Goal: Find specific page/section: Find specific page/section

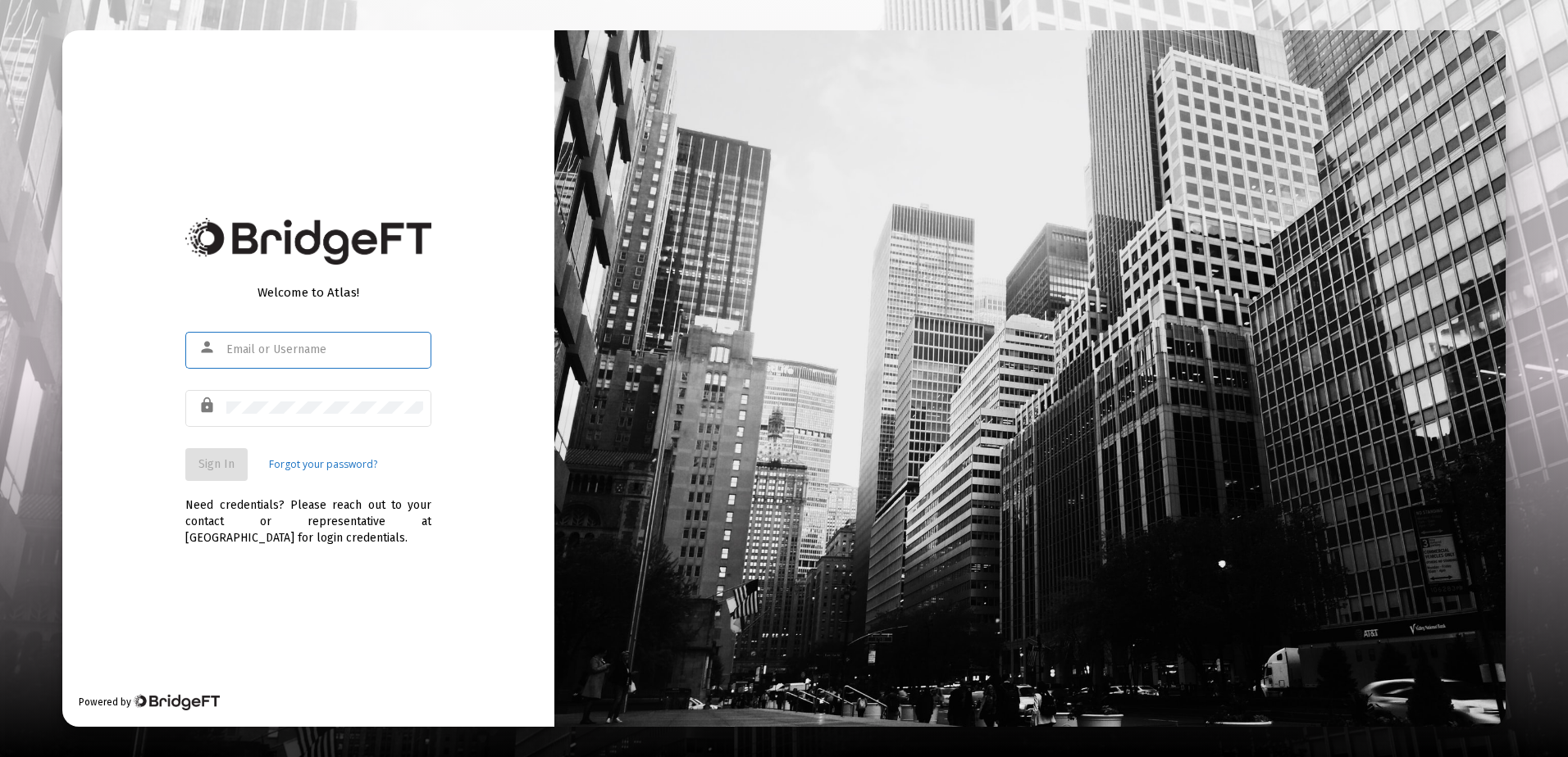
click at [268, 349] on input "text" at bounding box center [325, 349] width 197 height 13
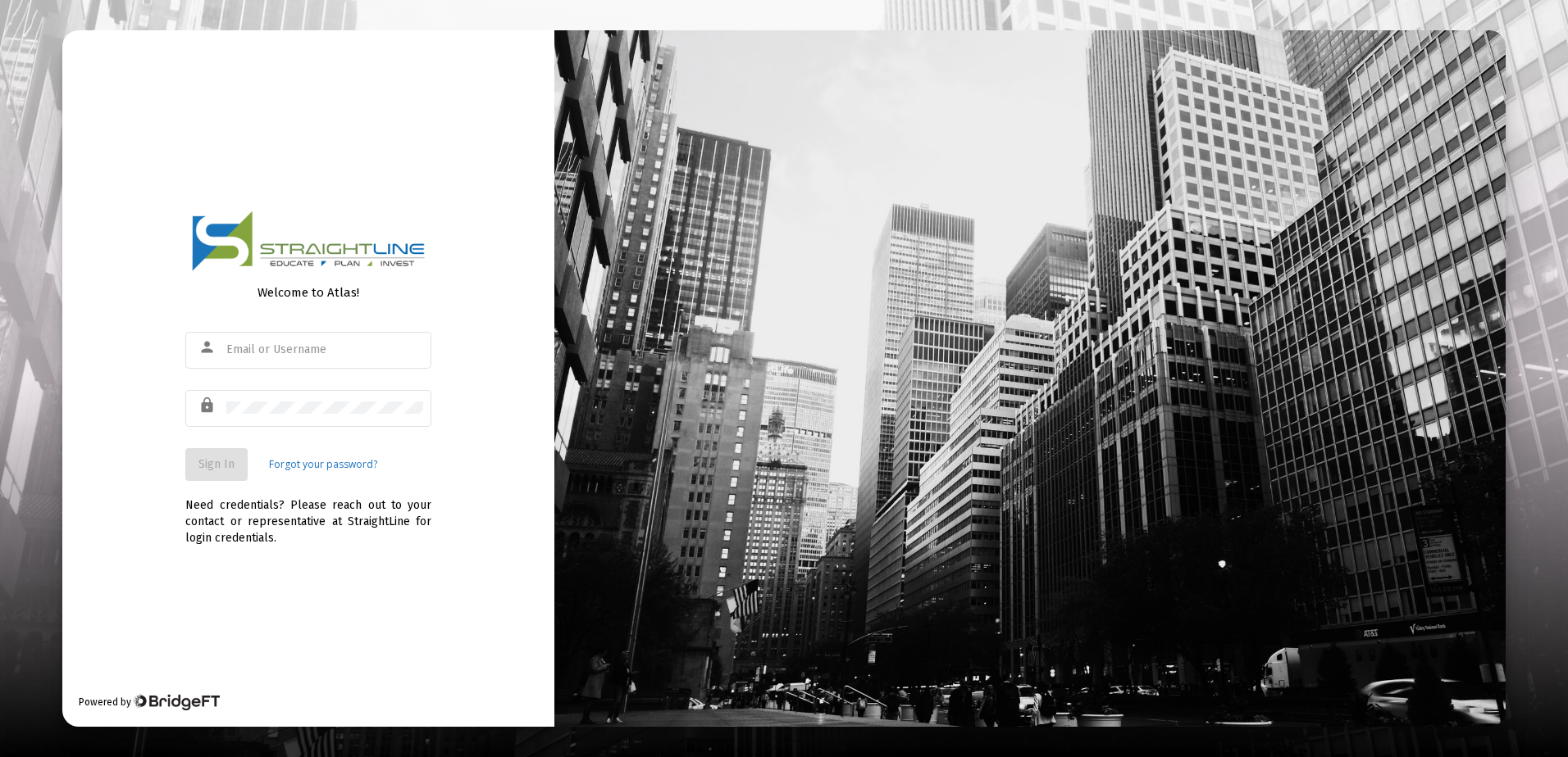
click at [494, 352] on div "Welcome to Atlas! person lock Sign In Forgot your password? Need credentials? P…" at bounding box center [308, 378] width 492 height 697
click at [354, 355] on input "text" at bounding box center [325, 349] width 197 height 13
click at [339, 355] on input "text" at bounding box center [325, 349] width 197 height 13
type input "[EMAIL_ADDRESS][DOMAIN_NAME]"
click at [223, 470] on span "Sign In" at bounding box center [216, 464] width 36 height 14
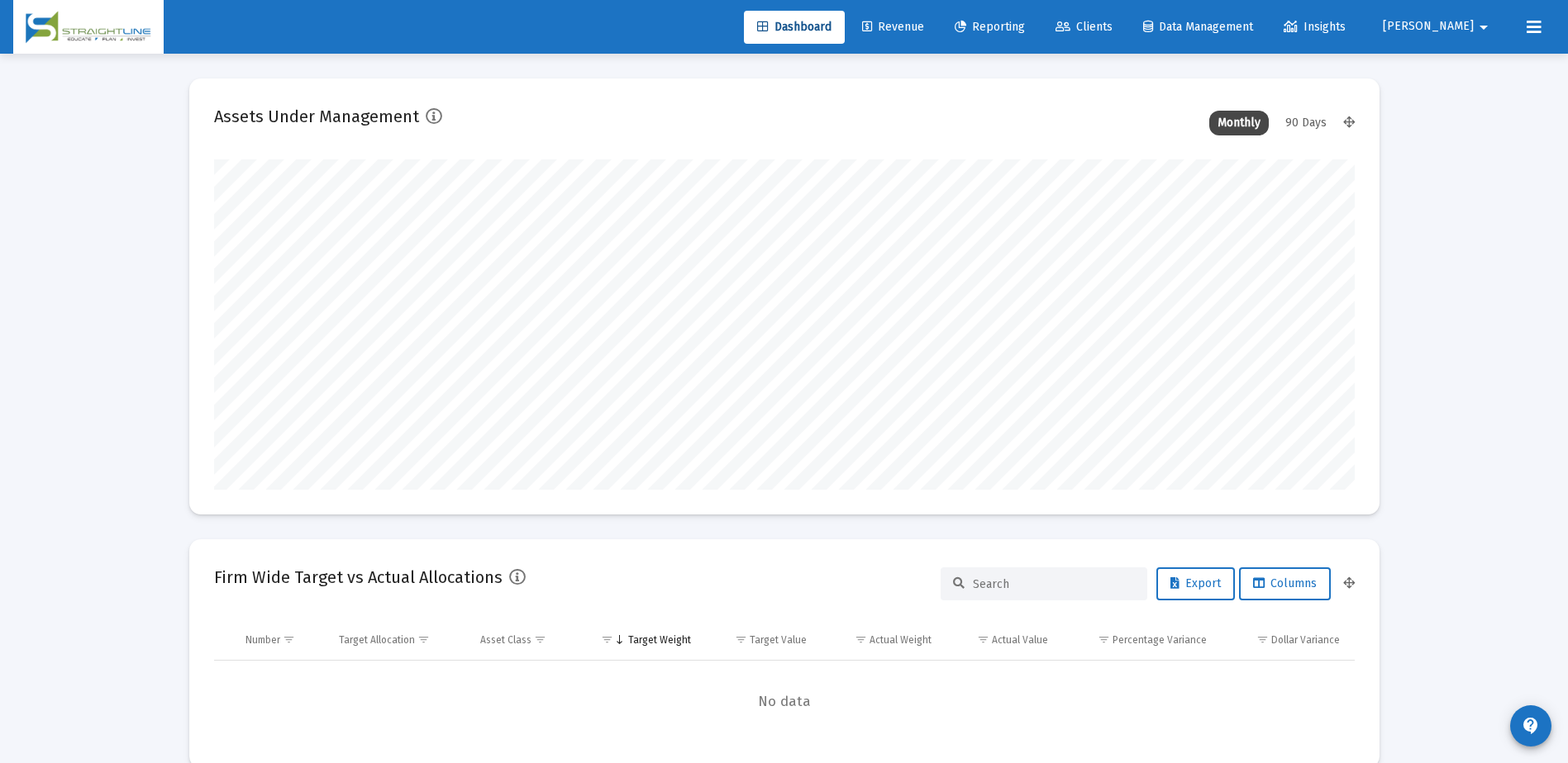
scroll to position [331, 614]
type input "[DATE]"
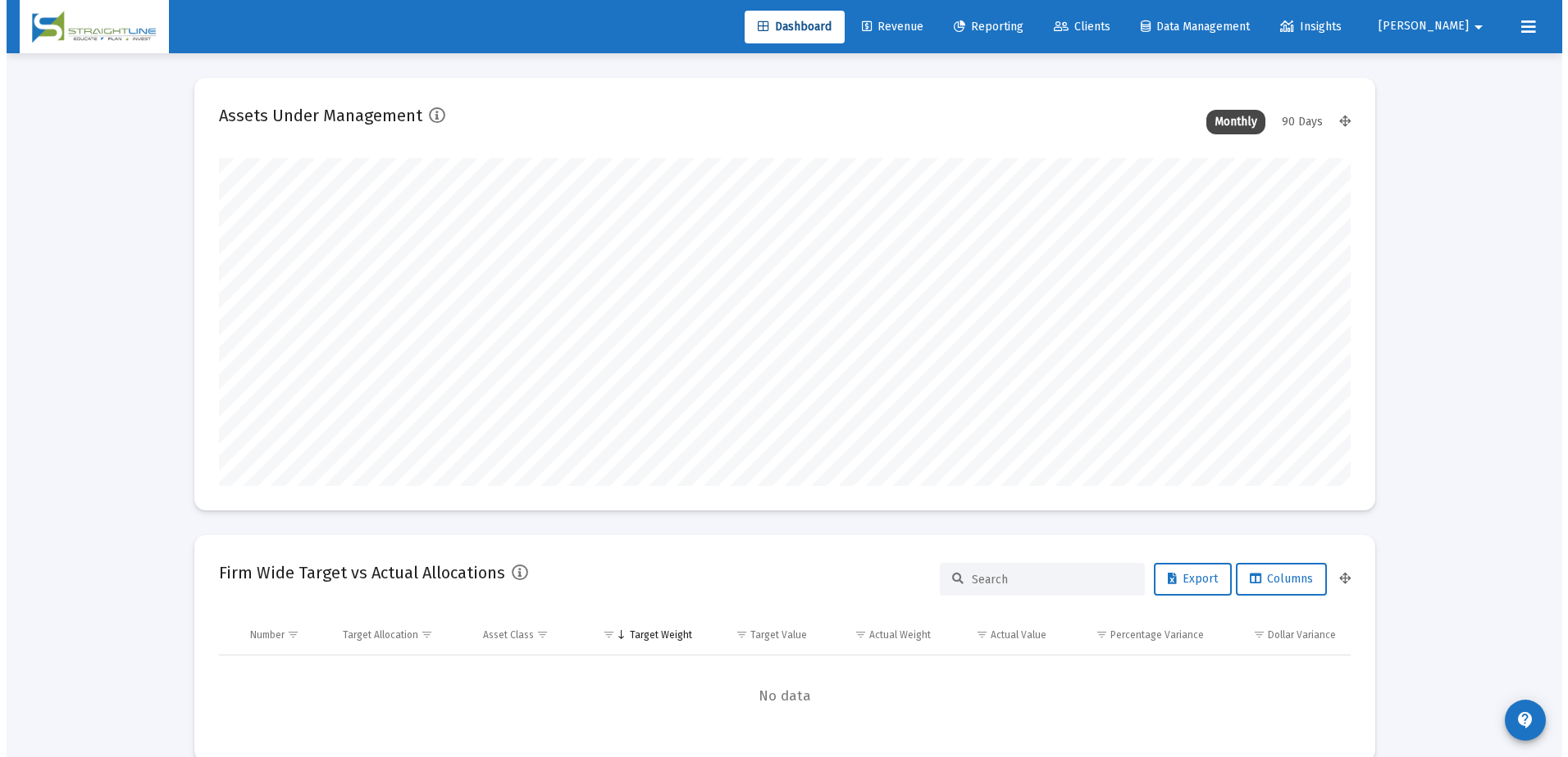
scroll to position [328, 529]
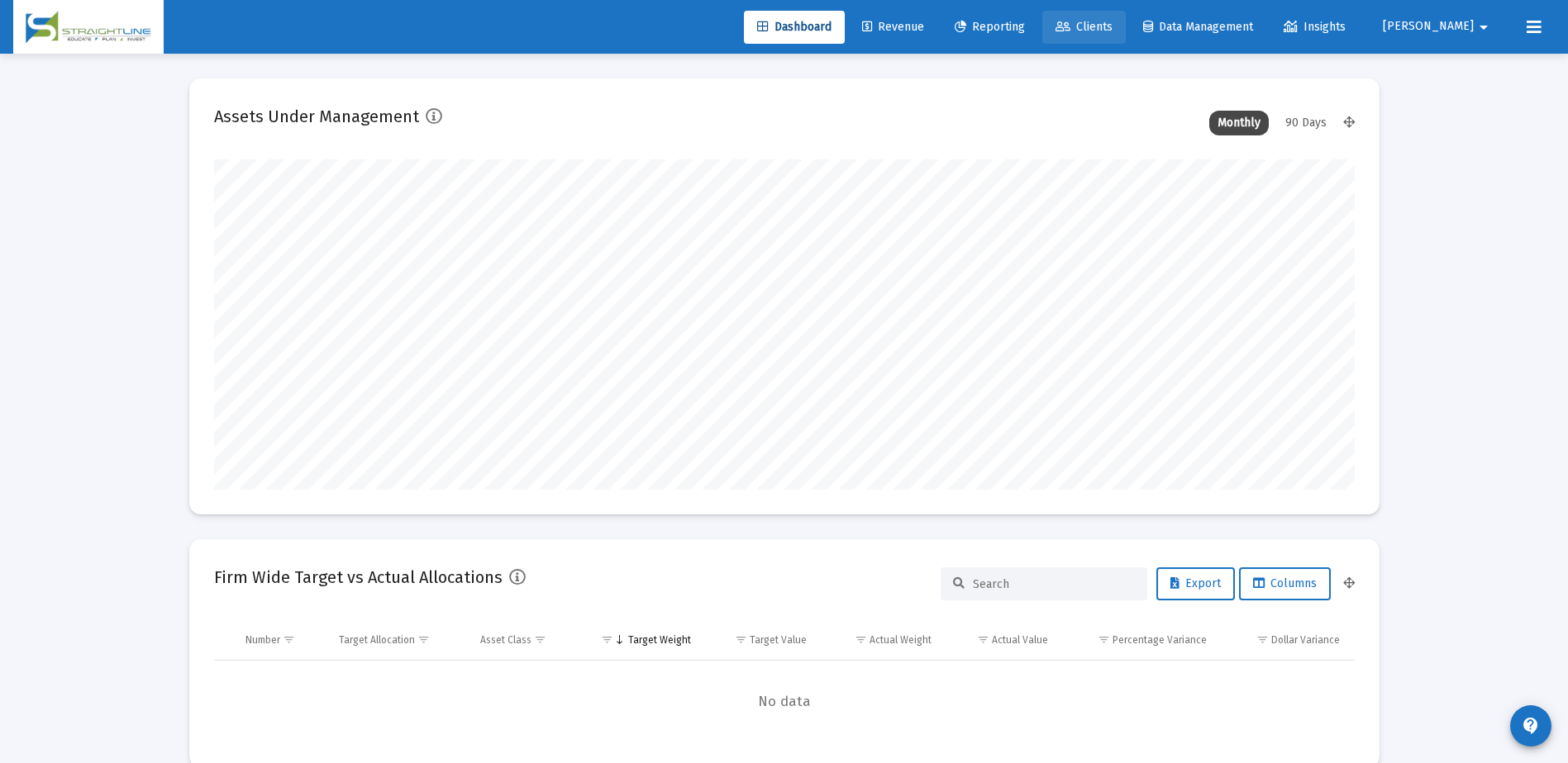
click at [1070, 24] on icon at bounding box center [1063, 27] width 15 height 12
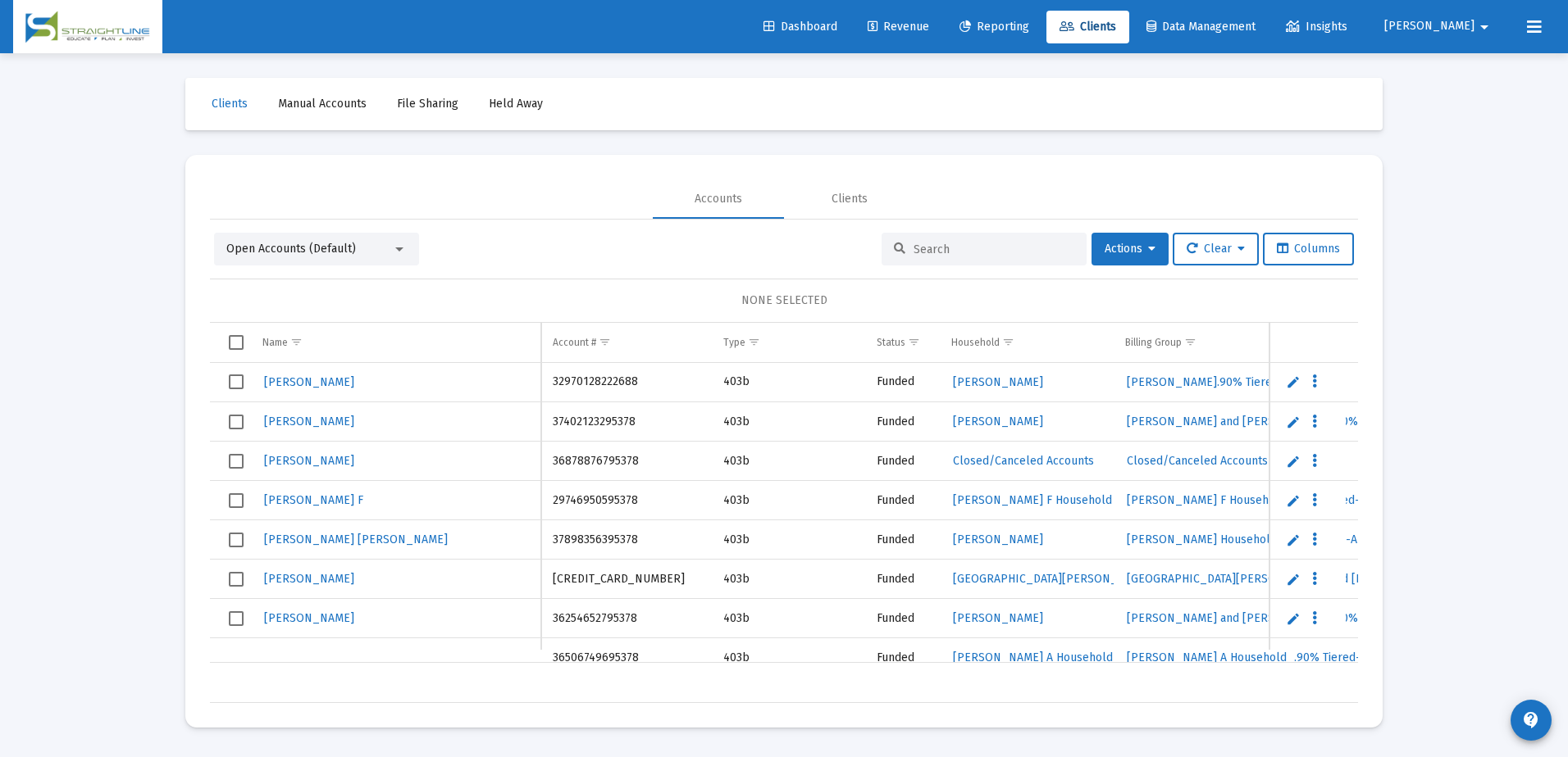
click at [953, 254] on input at bounding box center [993, 250] width 161 height 14
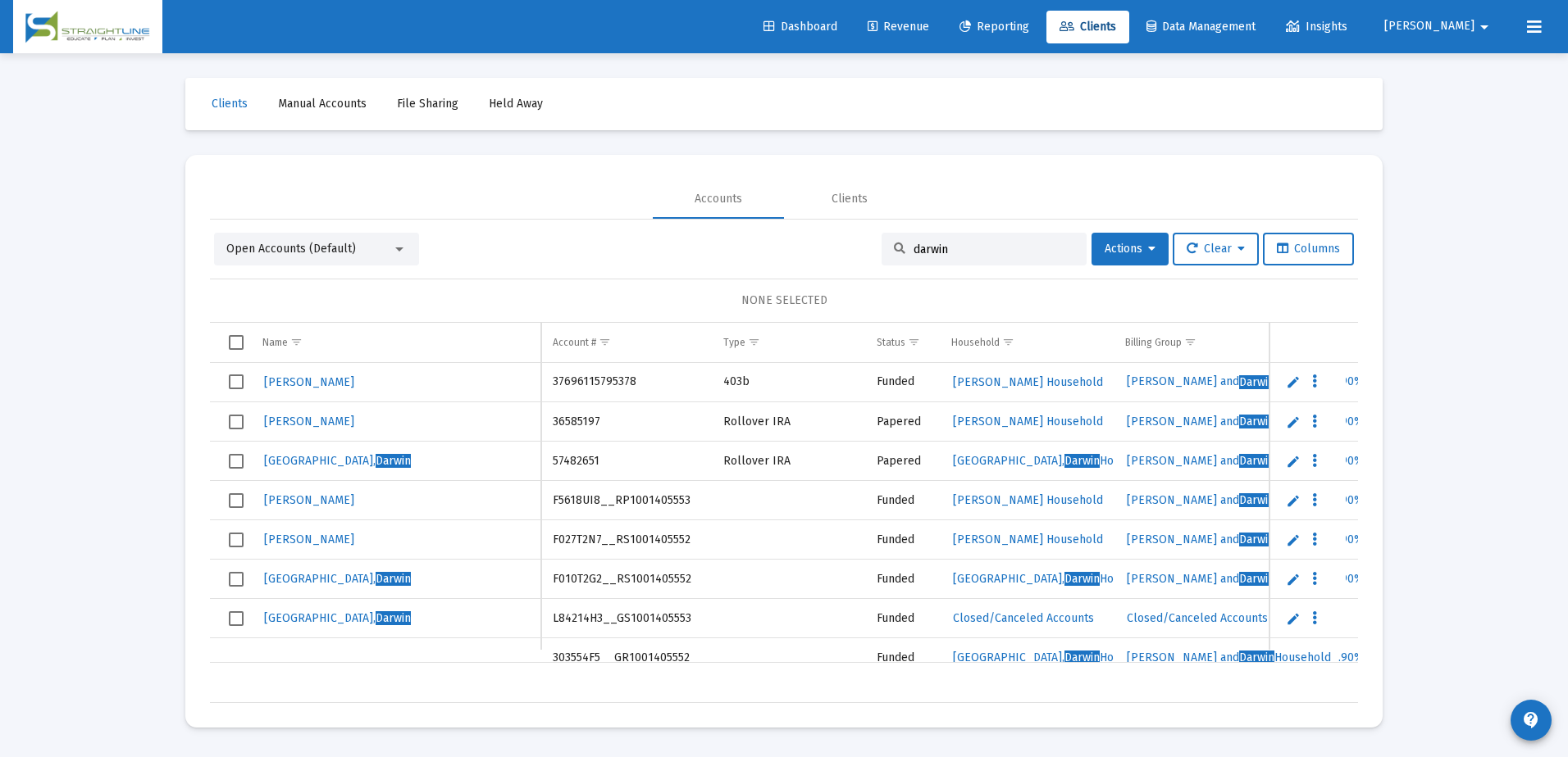
drag, startPoint x: 953, startPoint y: 253, endPoint x: 865, endPoint y: 245, distance: 88.4
click at [865, 245] on div "Open Accounts (Default) darwin Actions Clear Columns" at bounding box center [783, 249] width 1140 height 33
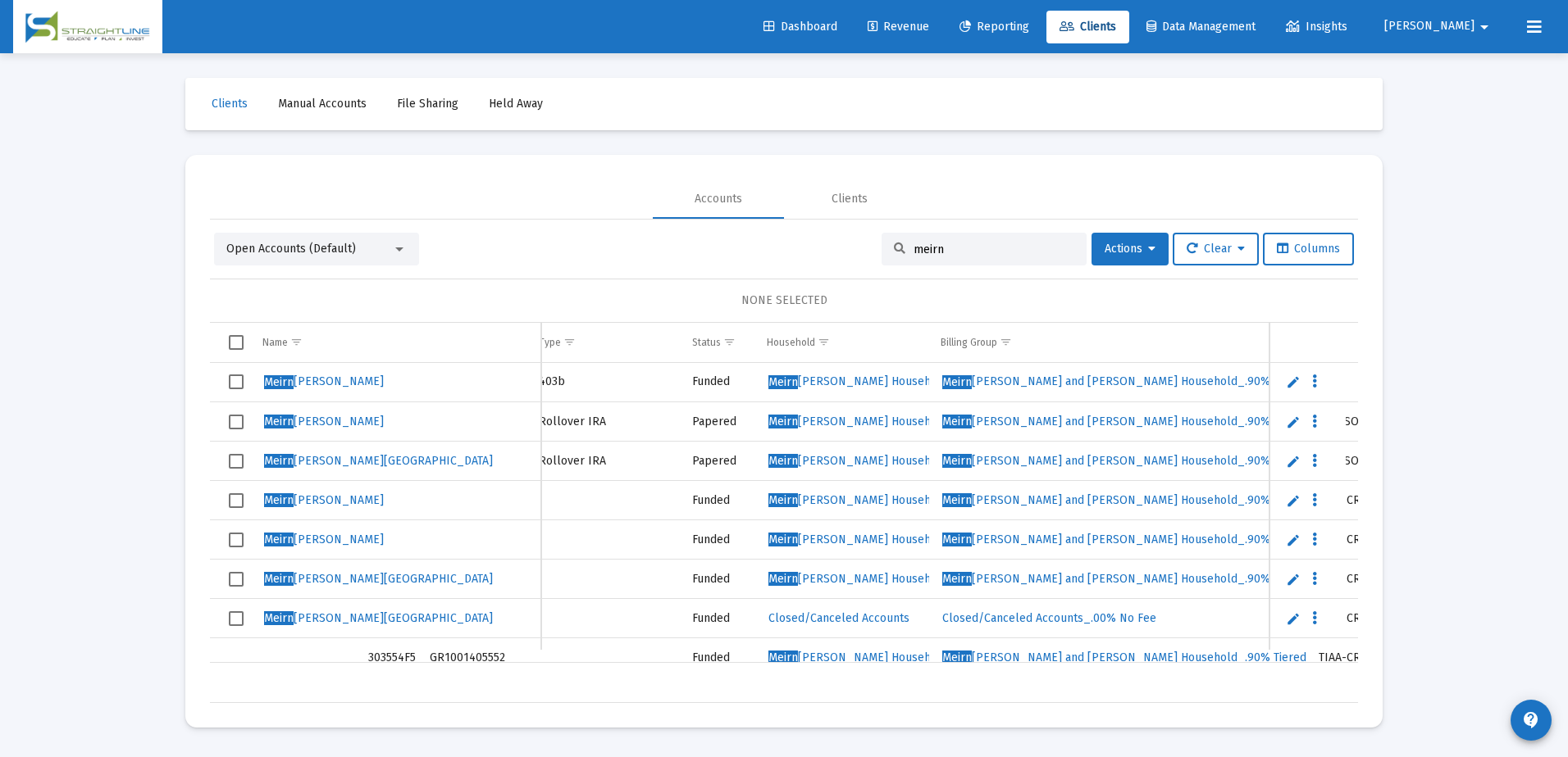
scroll to position [0, 27]
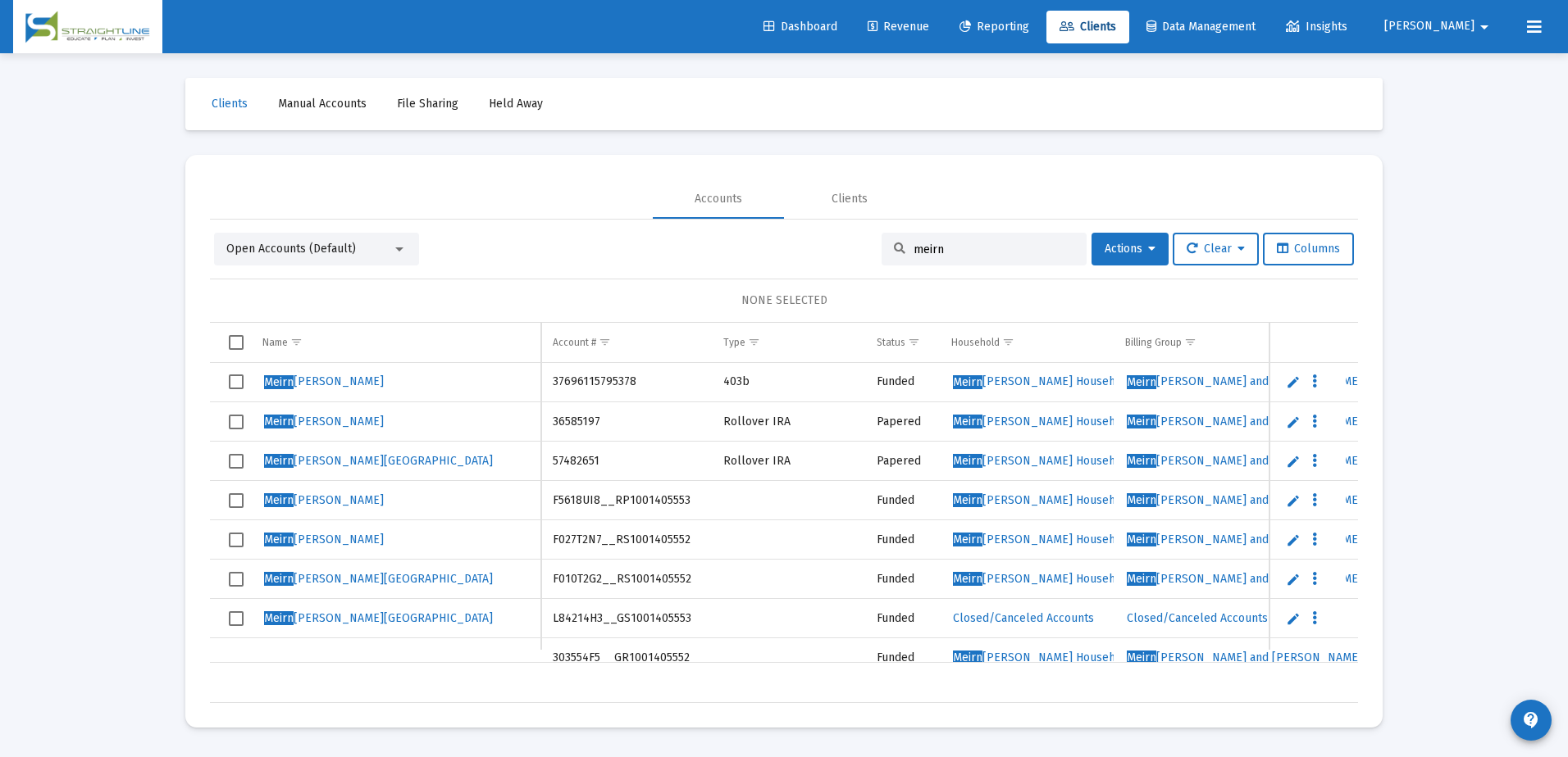
type input "meirn"
click at [275, 538] on span "Meirn" at bounding box center [278, 540] width 29 height 14
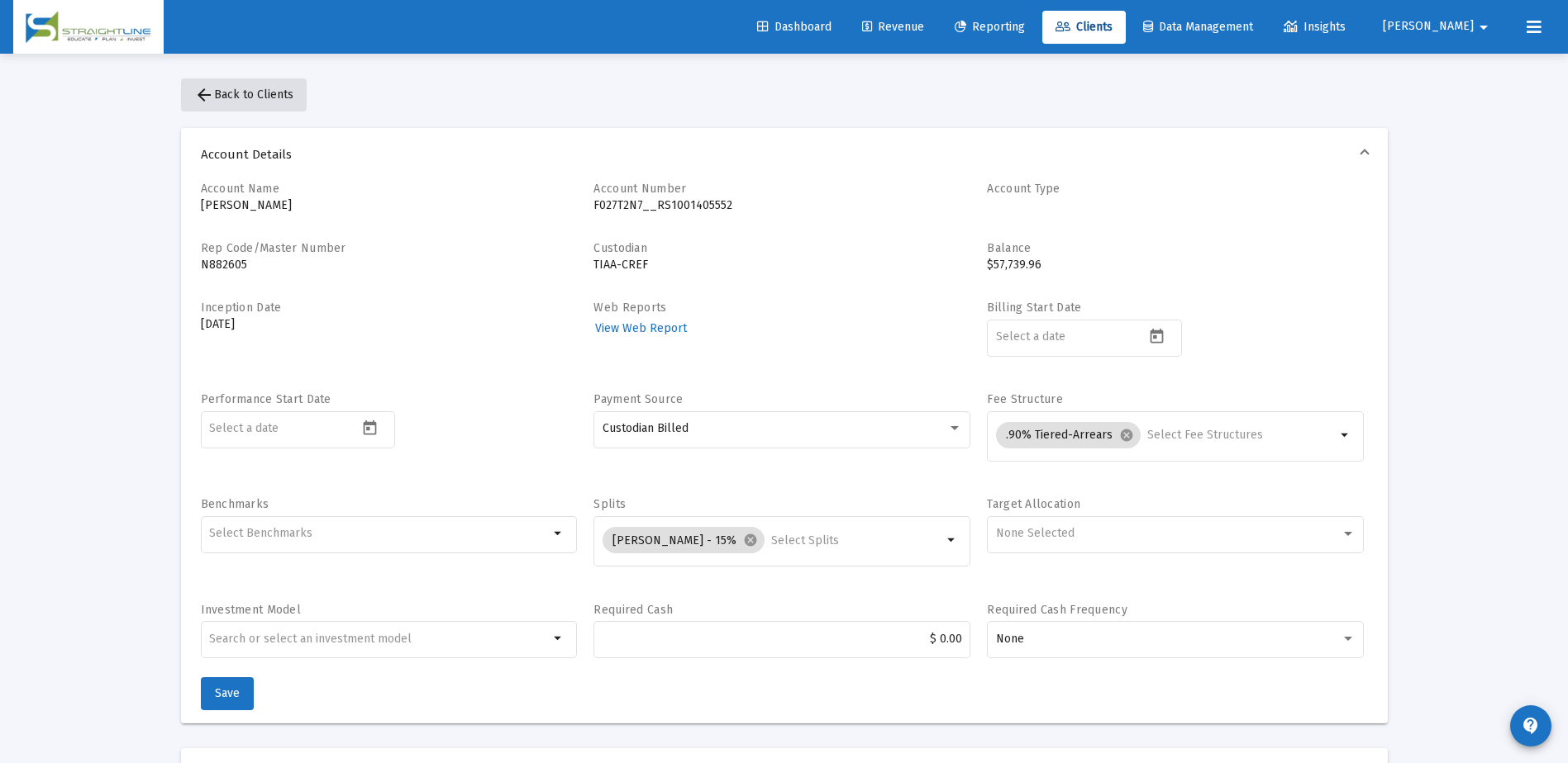
click at [261, 96] on span "arrow_back Back to Clients" at bounding box center [243, 95] width 99 height 14
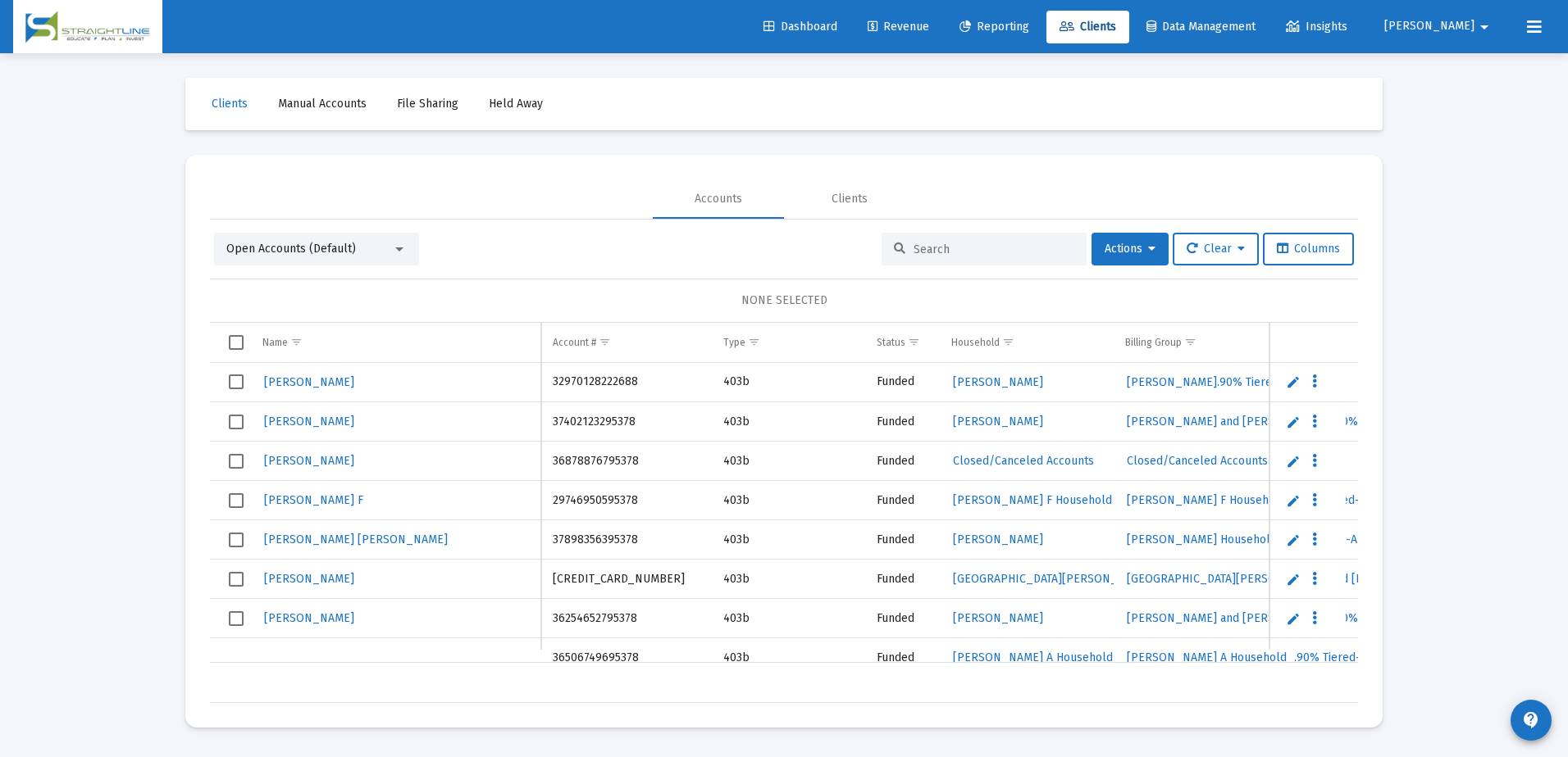
click at [929, 32] on span "Revenue" at bounding box center [898, 27] width 61 height 14
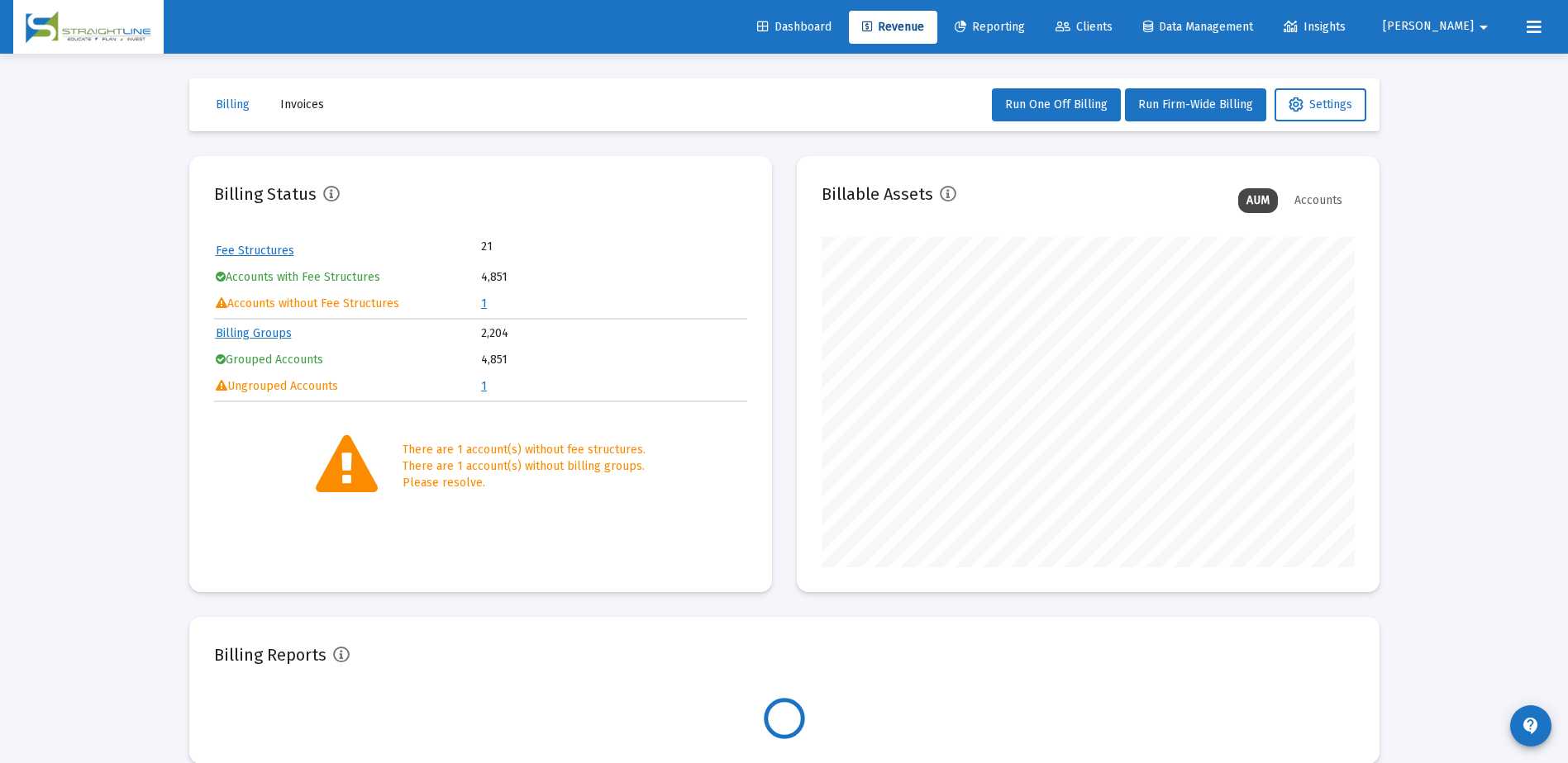
scroll to position [331, 533]
click at [1326, 120] on button "Settings" at bounding box center [1320, 105] width 92 height 33
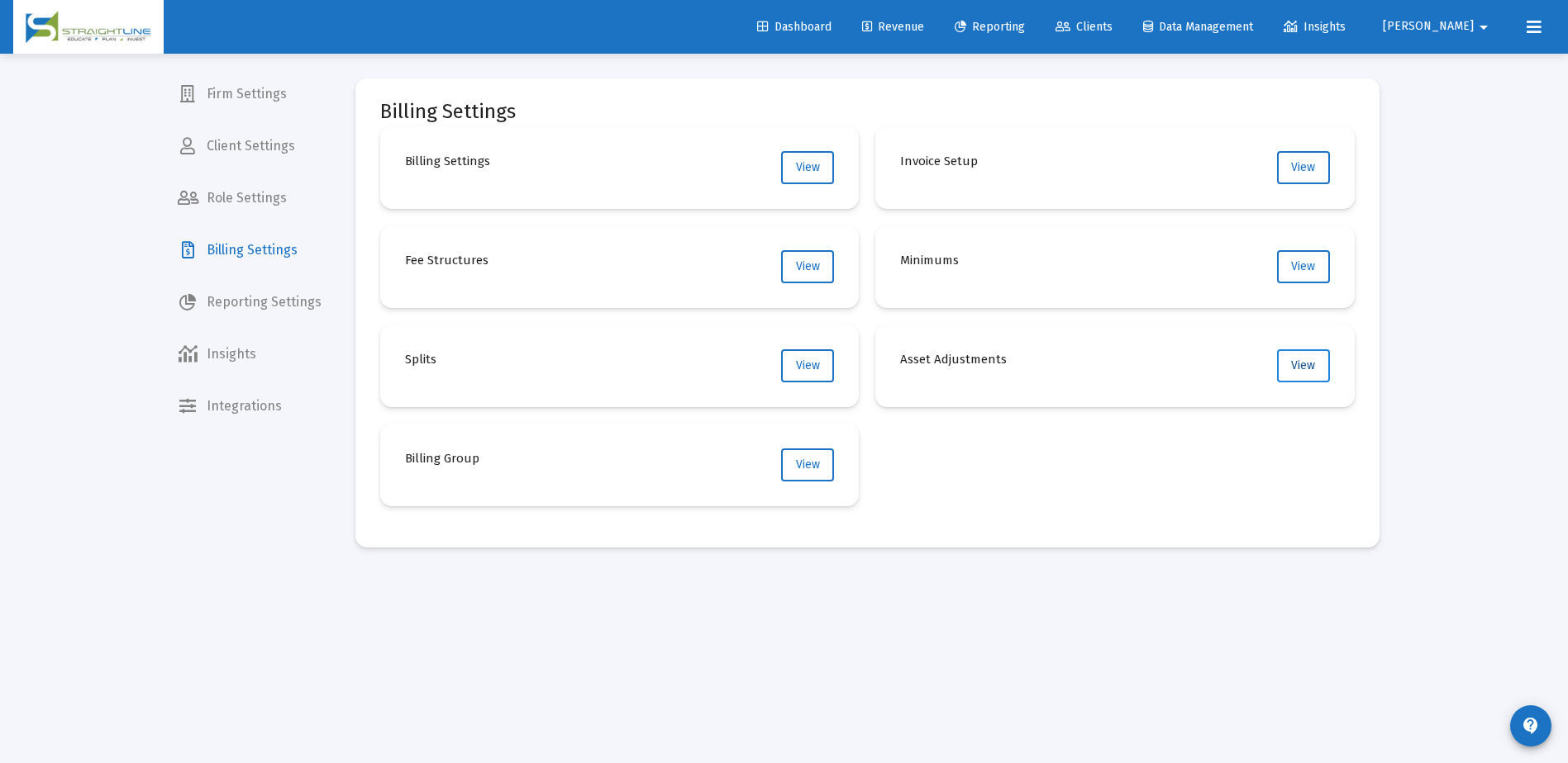
click at [1318, 373] on button "View" at bounding box center [1303, 365] width 53 height 33
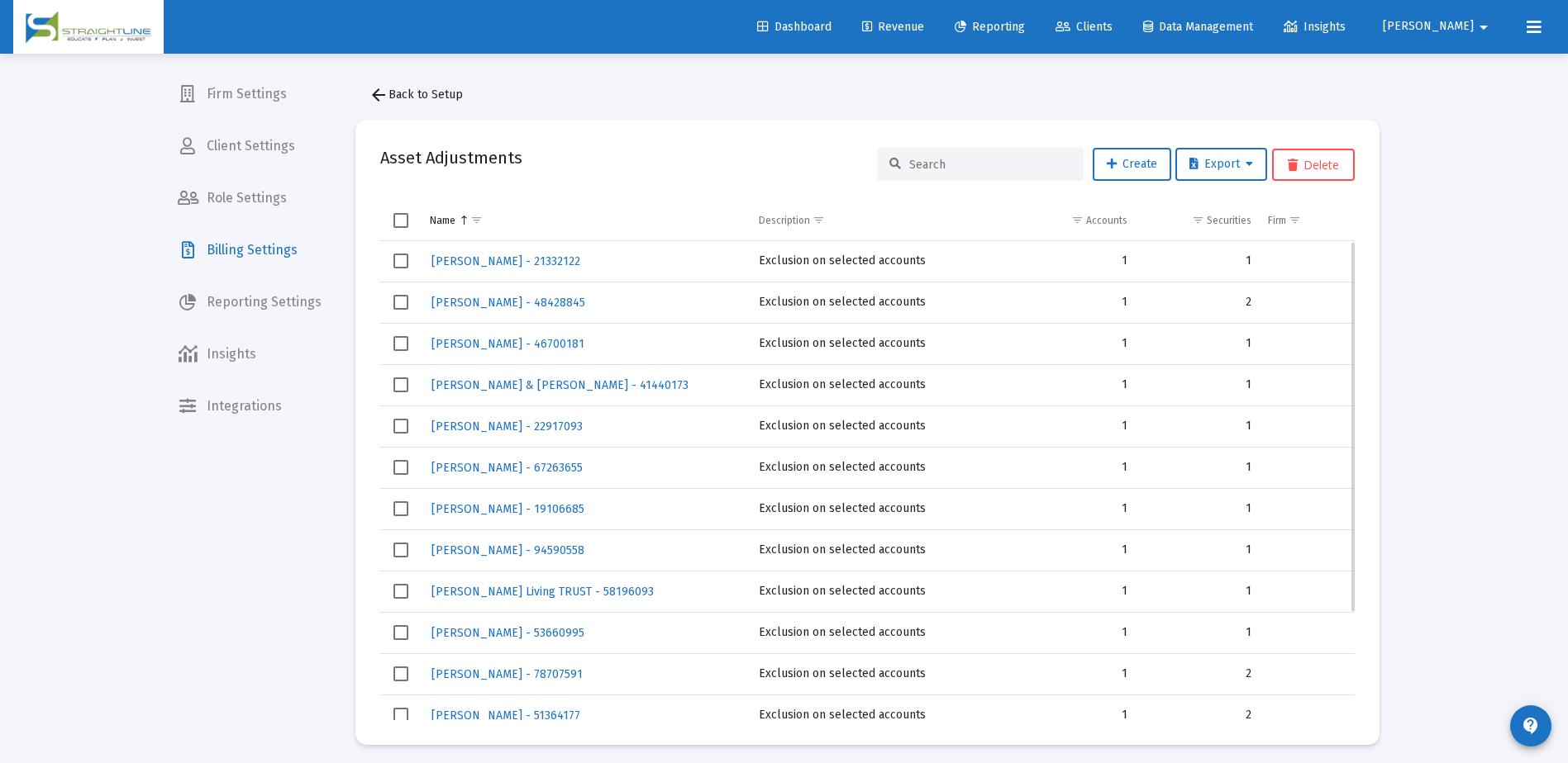
scroll to position [139, 0]
